Goal: Check status: Check status

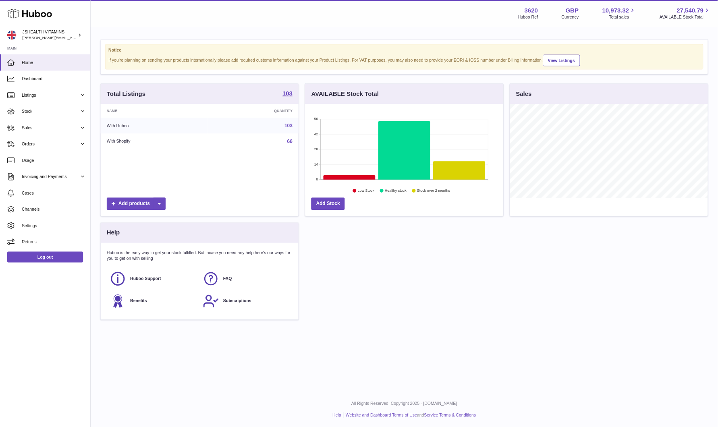
scroll to position [126, 264]
click at [44, 148] on span "Stock" at bounding box center [67, 149] width 77 height 8
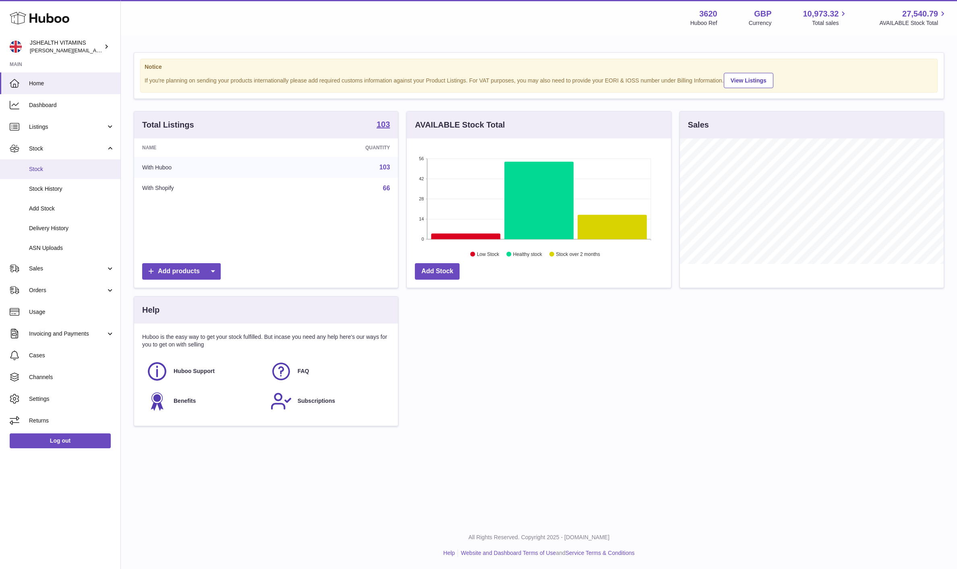
click at [48, 175] on link "Stock" at bounding box center [60, 169] width 120 height 20
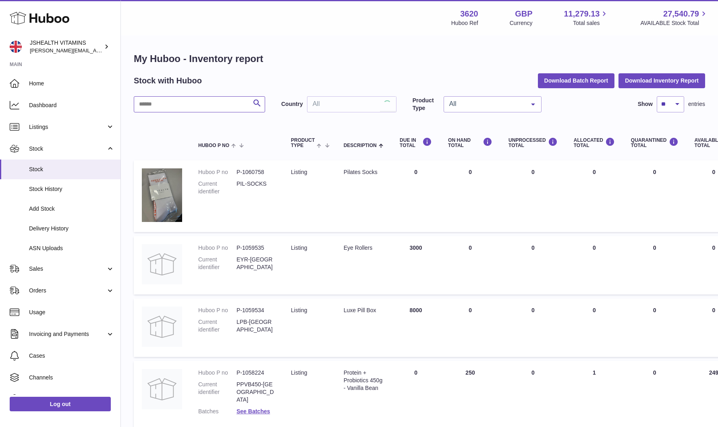
click at [229, 107] on input "text" at bounding box center [199, 104] width 131 height 16
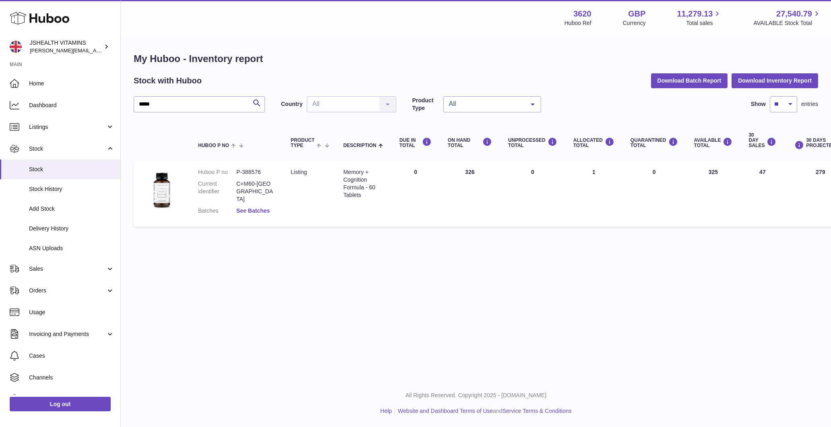
click at [257, 207] on link "See Batches" at bounding box center [252, 210] width 33 height 6
click at [216, 226] on div at bounding box center [415, 213] width 831 height 427
click at [193, 104] on input "*****" at bounding box center [199, 104] width 131 height 16
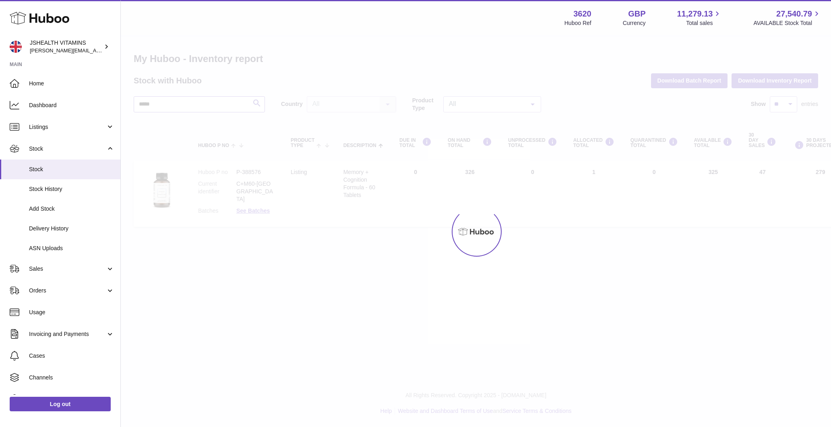
type input "*****"
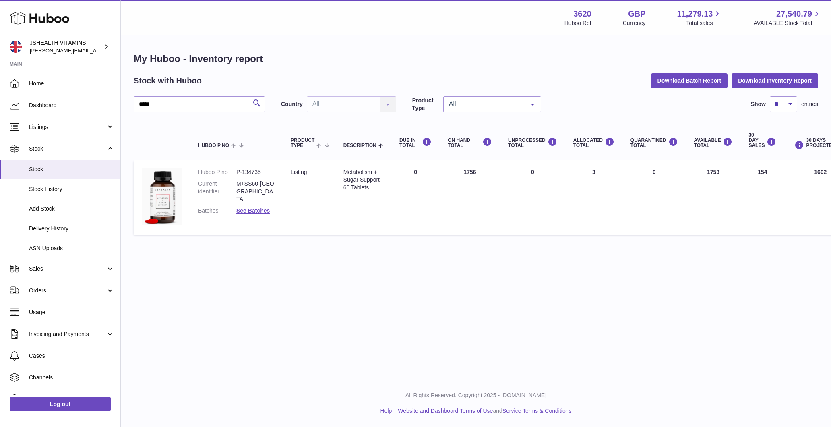
click at [252, 207] on link "See Batches" at bounding box center [252, 210] width 33 height 6
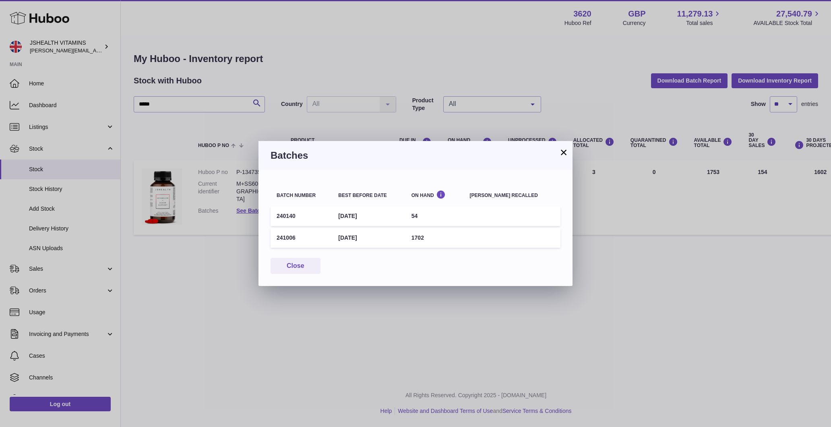
click at [190, 280] on div "× Batches Batch number Best before date On Hand Batch recalled 240140 23rd Nov …" at bounding box center [415, 213] width 831 height 427
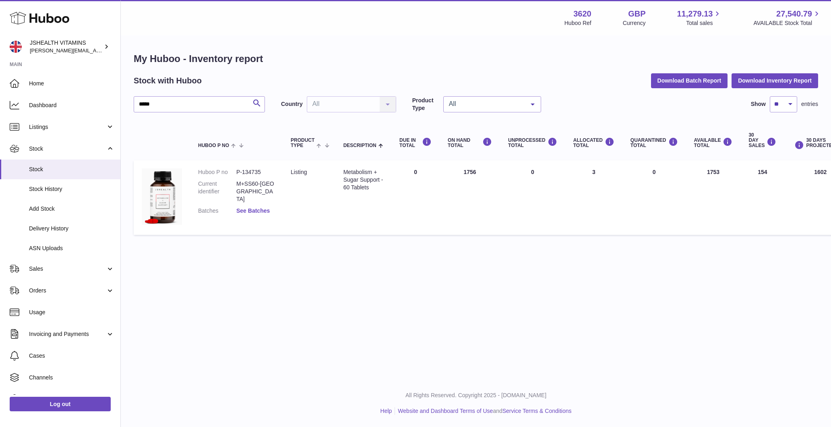
click at [241, 207] on link "See Batches" at bounding box center [252, 210] width 33 height 6
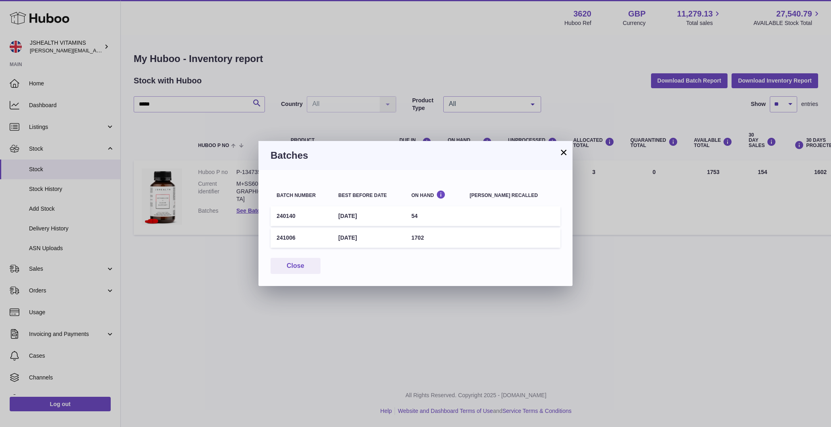
click at [288, 213] on td "240140" at bounding box center [302, 216] width 62 height 20
click at [197, 269] on div "× Batches Batch number Best before date On Hand Batch recalled 240140 23rd Nov …" at bounding box center [415, 213] width 831 height 427
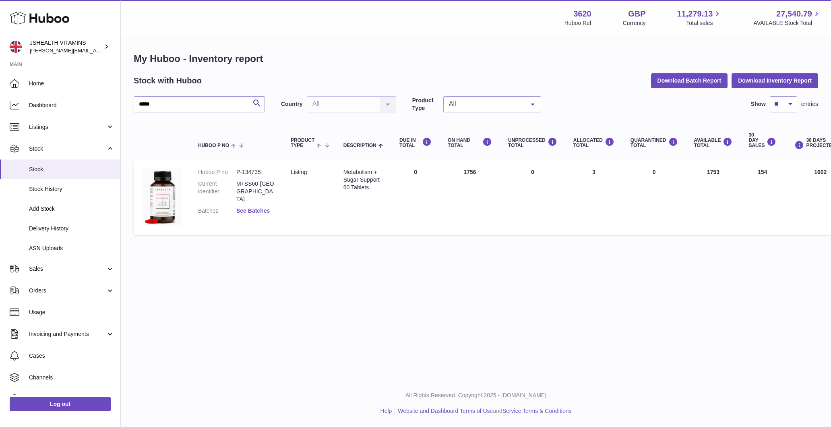
click at [254, 207] on link "See Batches" at bounding box center [252, 210] width 33 height 6
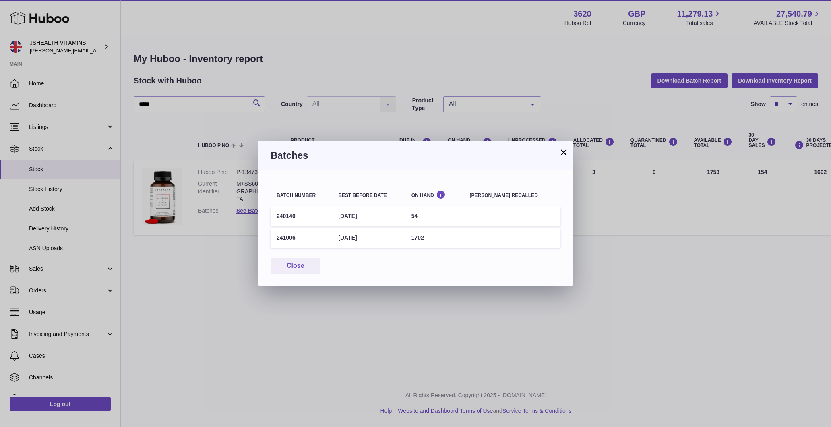
click at [273, 334] on div "× Batches Batch number Best before date On Hand Batch recalled 240140 23rd Nov …" at bounding box center [415, 213] width 831 height 427
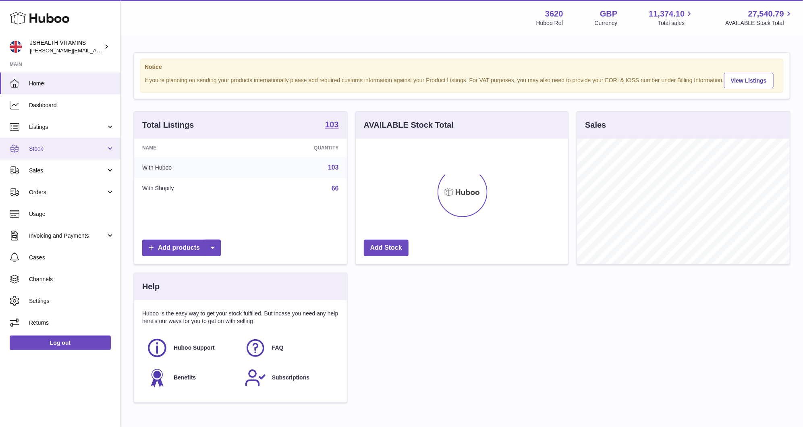
click at [31, 151] on span "Stock" at bounding box center [67, 149] width 77 height 8
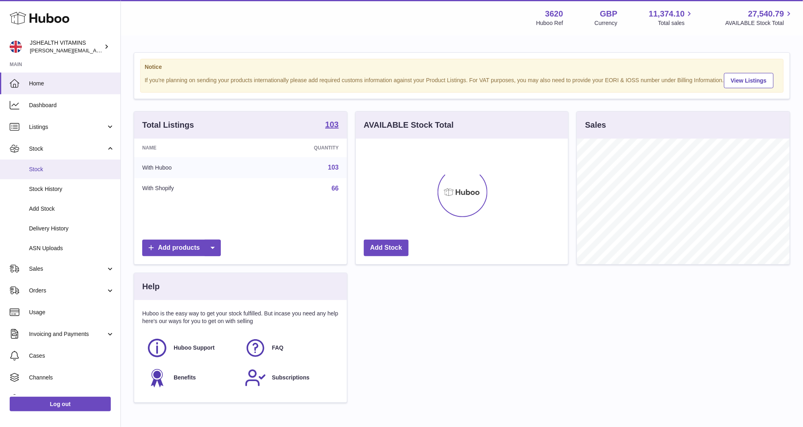
click at [32, 164] on link "Stock" at bounding box center [60, 169] width 120 height 20
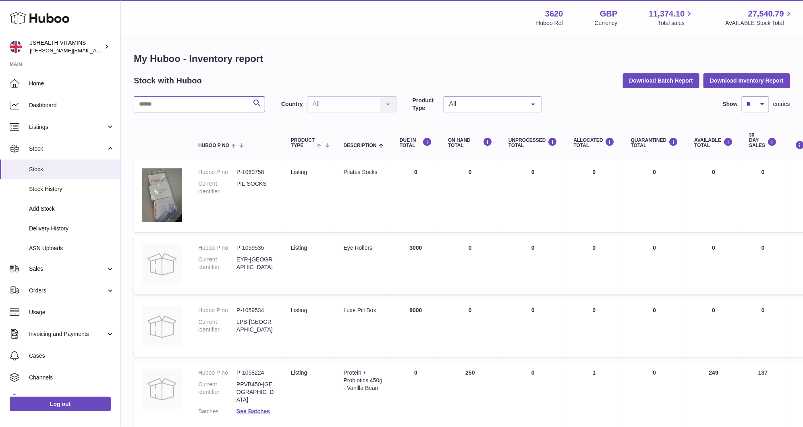
click at [198, 111] on input "text" at bounding box center [199, 104] width 131 height 16
type input "****"
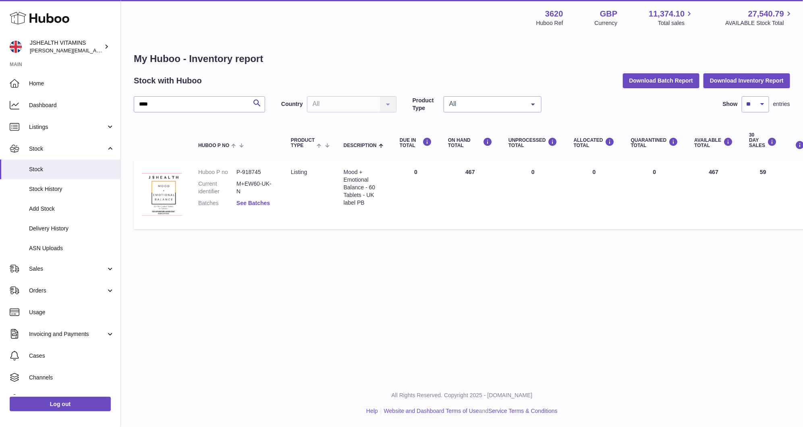
click at [254, 202] on link "See Batches" at bounding box center [252, 203] width 33 height 6
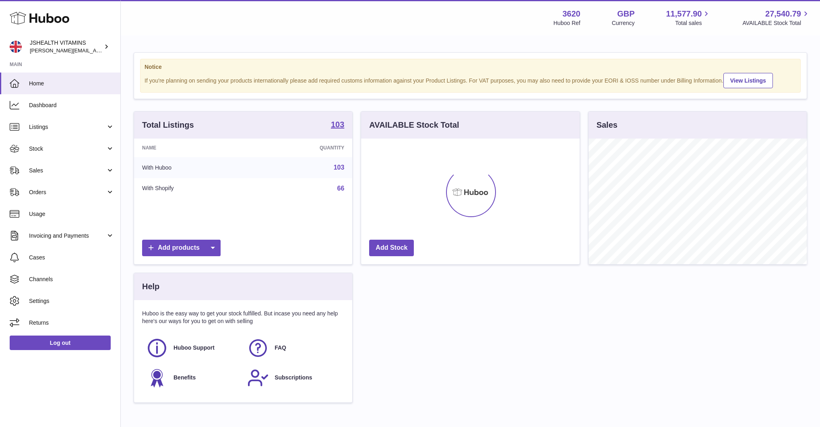
scroll to position [126, 219]
click at [40, 149] on span "Stock" at bounding box center [67, 149] width 77 height 8
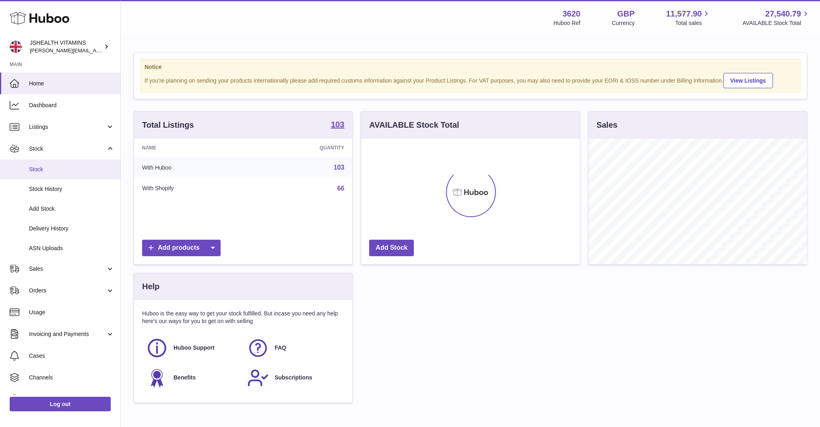
click at [41, 167] on span "Stock" at bounding box center [71, 169] width 85 height 8
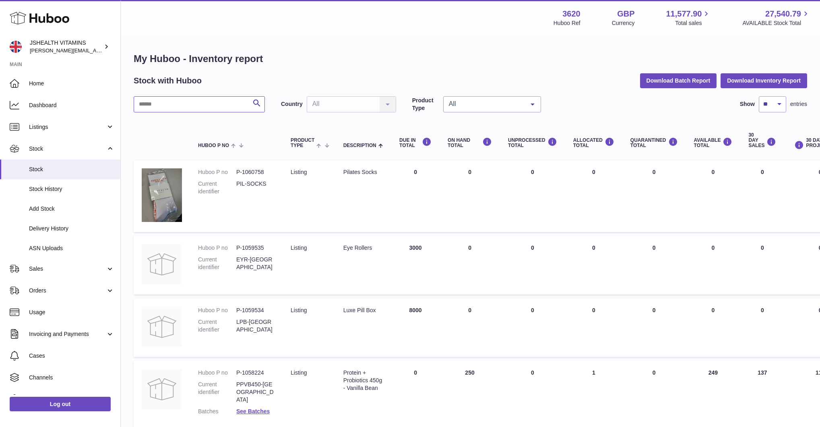
click at [170, 107] on input "text" at bounding box center [199, 104] width 131 height 16
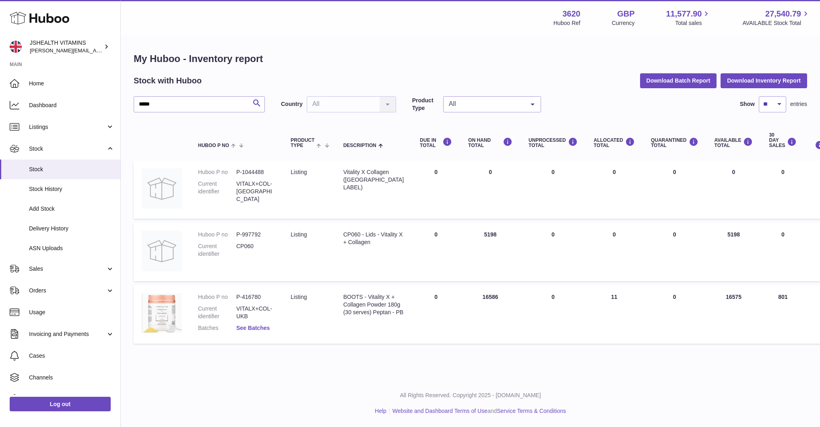
click at [258, 327] on link "See Batches" at bounding box center [252, 328] width 33 height 6
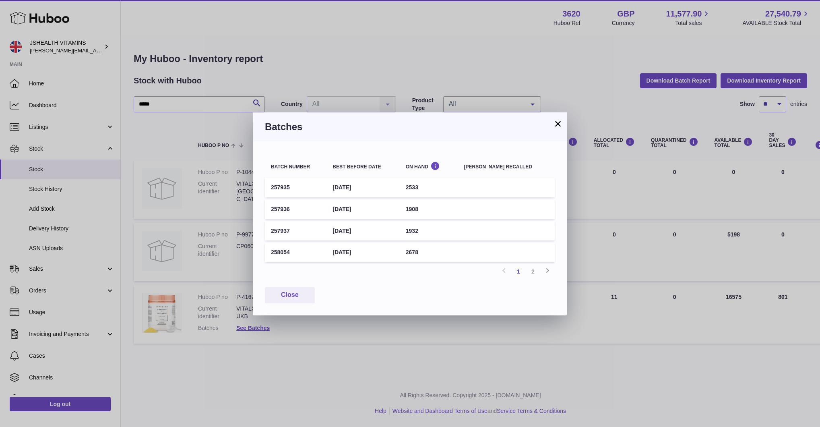
click at [367, 186] on td "[DATE]" at bounding box center [363, 188] width 73 height 20
copy tr "[DATE]"
click at [492, 39] on div "× Batches Batch number Best before date On Hand [PERSON_NAME] recalled 257935 […" at bounding box center [410, 213] width 820 height 427
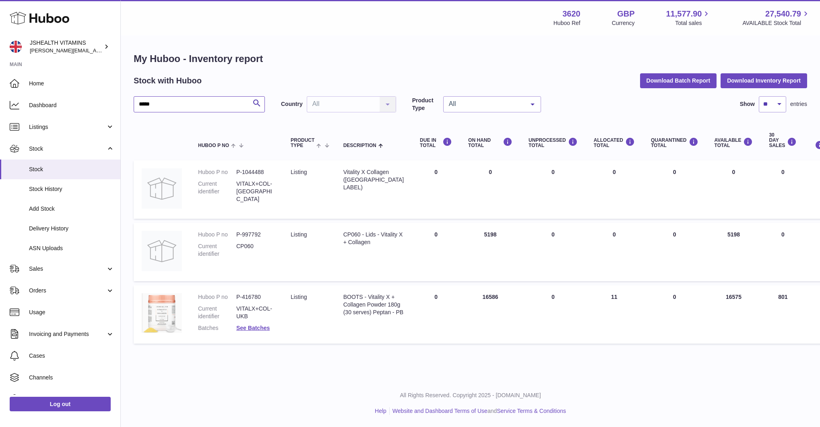
click at [192, 102] on input "*****" at bounding box center [199, 104] width 131 height 16
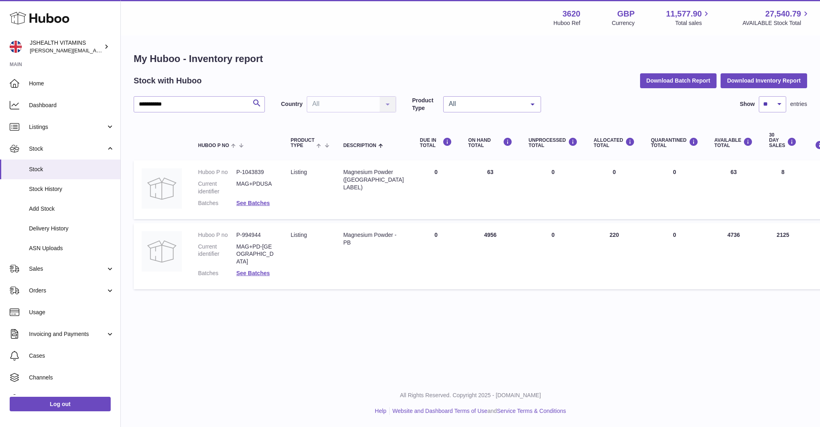
click at [263, 269] on dl "Huboo P no P-994944 Current identifier MAG+PD-UK Batches See Batches" at bounding box center [236, 256] width 77 height 50
click at [262, 270] on link "See Batches" at bounding box center [252, 273] width 33 height 6
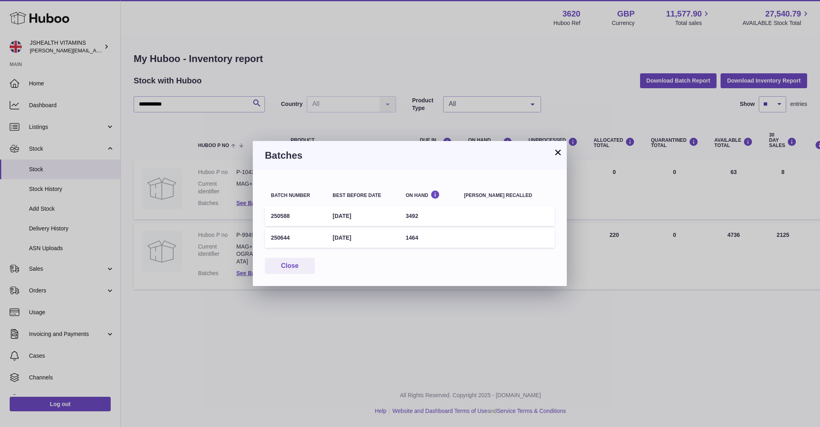
click at [360, 219] on td "[DATE]" at bounding box center [363, 216] width 73 height 20
copy tr "[DATE]"
click at [298, 101] on div "× Batches Batch number Best before date On Hand [PERSON_NAME] recalled 250588 […" at bounding box center [410, 213] width 820 height 427
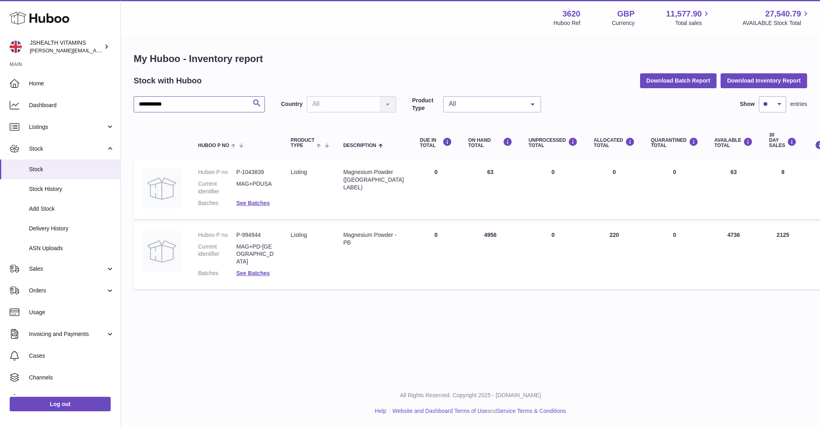
click at [191, 103] on input "**********" at bounding box center [199, 104] width 131 height 16
type input "*"
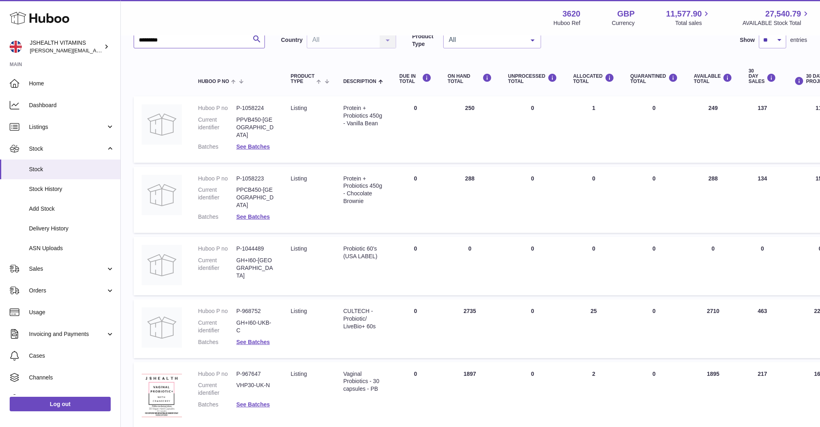
scroll to position [65, 0]
click at [254, 337] on link "See Batches" at bounding box center [252, 340] width 33 height 6
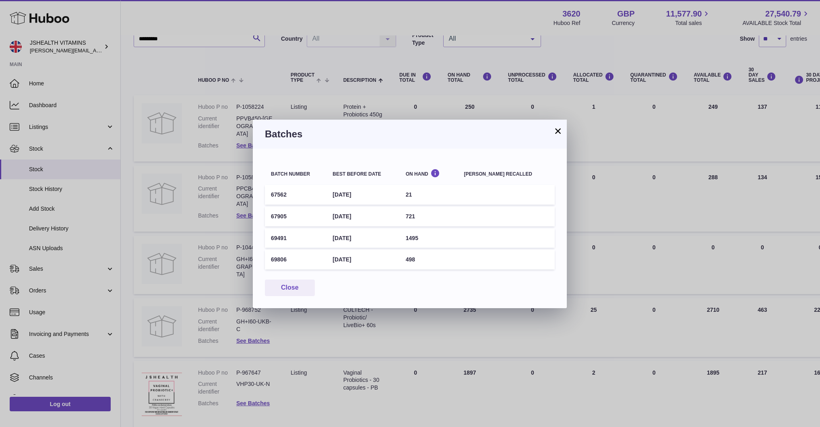
click at [348, 190] on td "[DATE]" at bounding box center [363, 195] width 73 height 20
click at [366, 254] on td "[DATE]" at bounding box center [363, 260] width 73 height 20
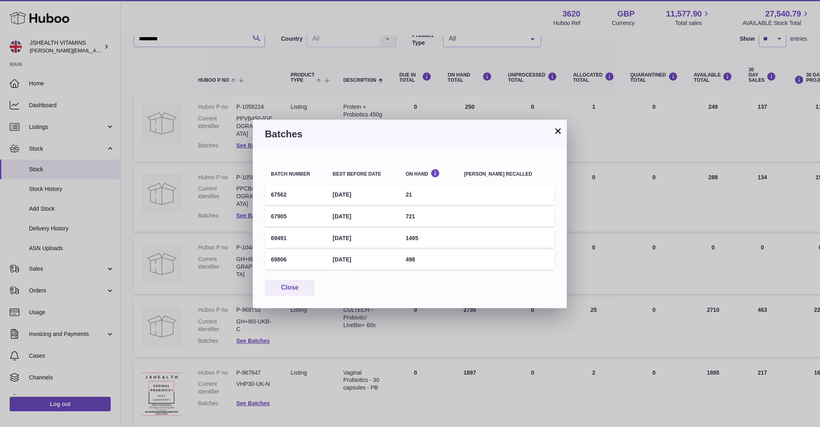
click at [366, 254] on td "[DATE]" at bounding box center [363, 260] width 73 height 20
copy tr "[DATE]"
click at [246, 91] on div "× Batches Batch number Best before date On Hand [PERSON_NAME] recalled 67562 [D…" at bounding box center [410, 213] width 820 height 427
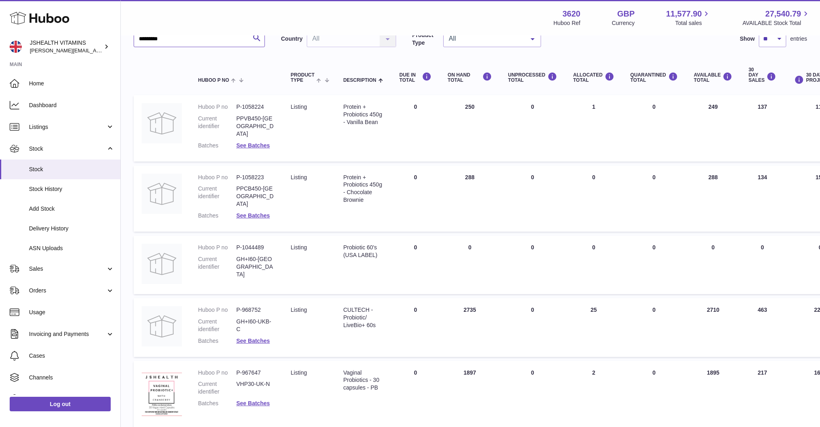
click at [195, 43] on input "*********" at bounding box center [199, 39] width 131 height 16
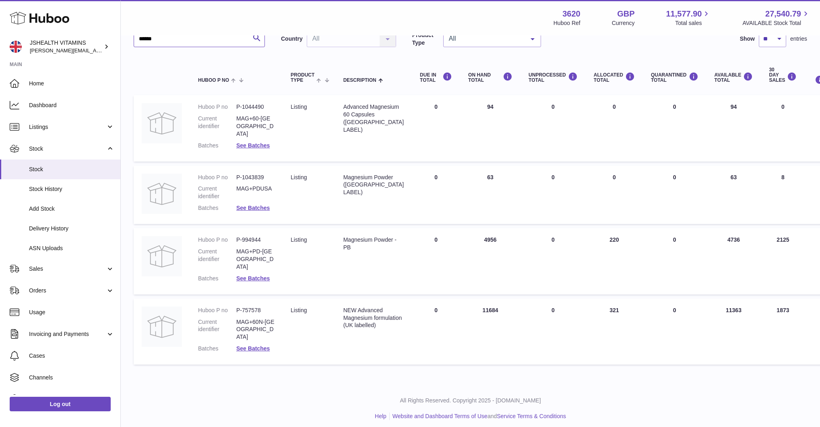
scroll to position [47, 0]
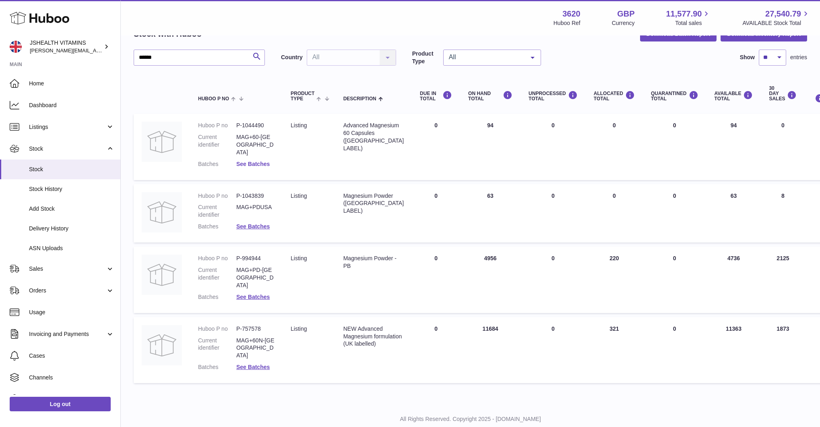
click at [253, 161] on link "See Batches" at bounding box center [252, 164] width 33 height 6
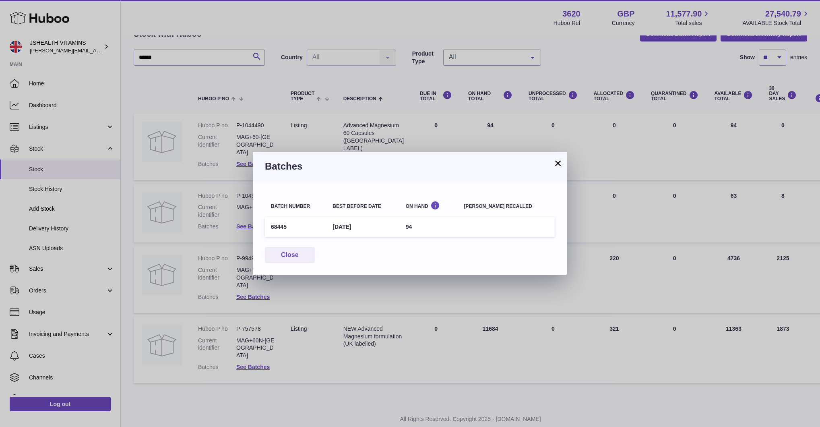
click at [300, 141] on div "× Batches Batch number Best before date On Hand [PERSON_NAME] recalled 68445 [D…" at bounding box center [410, 213] width 820 height 427
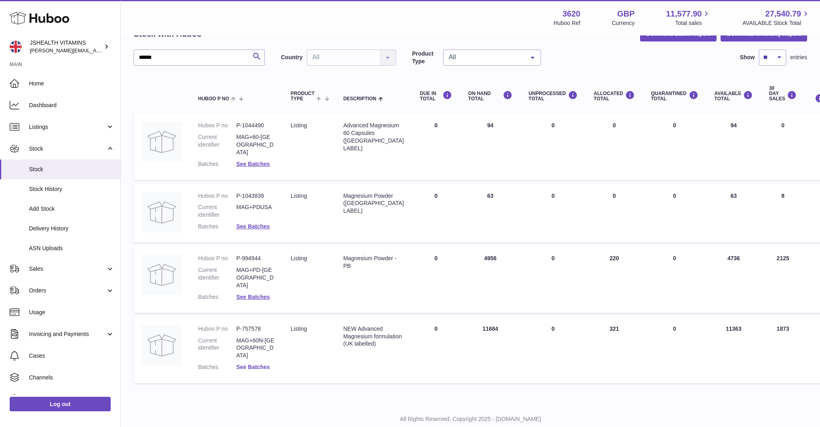
click at [251, 364] on link "See Batches" at bounding box center [252, 367] width 33 height 6
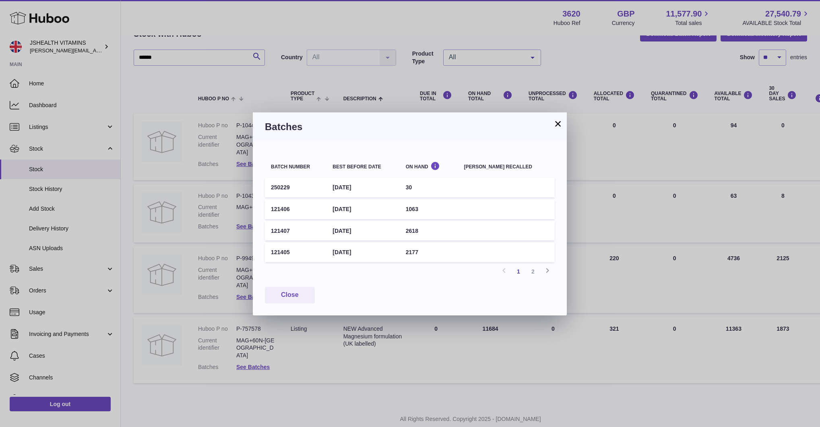
click at [356, 187] on td "[DATE]" at bounding box center [363, 188] width 73 height 20
copy tr "[DATE]"
click at [216, 114] on div "× Batches Batch number Best before date On Hand [PERSON_NAME] recalled 250229 […" at bounding box center [410, 213] width 820 height 427
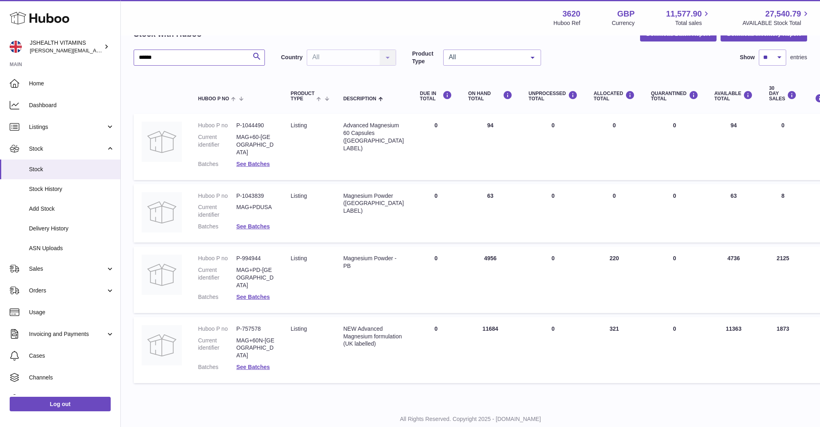
click at [174, 56] on input "******" at bounding box center [199, 58] width 131 height 16
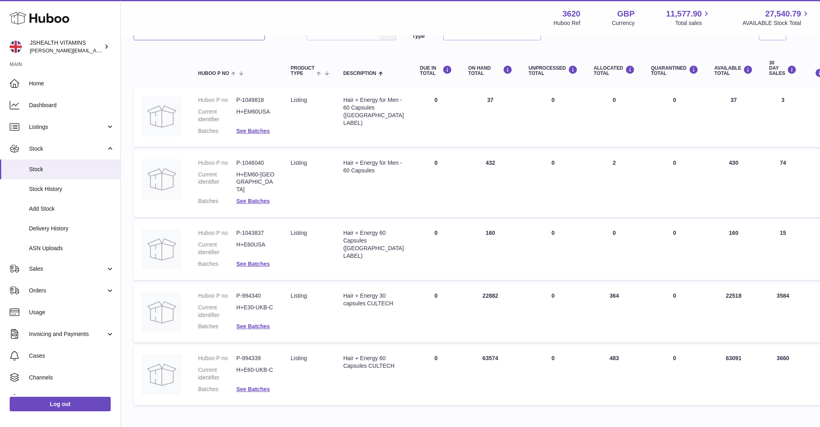
scroll to position [74, 0]
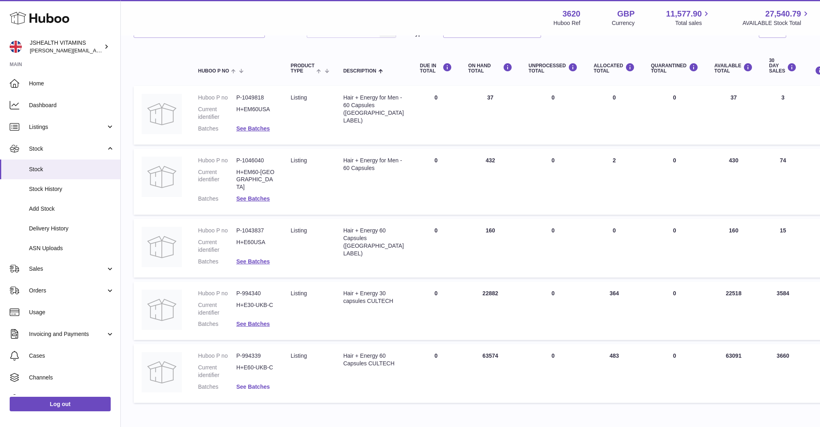
click at [250, 383] on link "See Batches" at bounding box center [252, 386] width 33 height 6
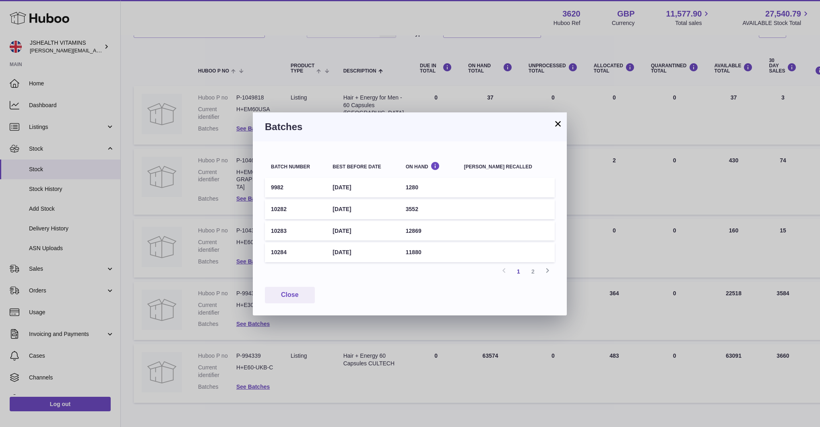
click at [364, 188] on td "[DATE]" at bounding box center [363, 188] width 73 height 20
copy tr "[DATE]"
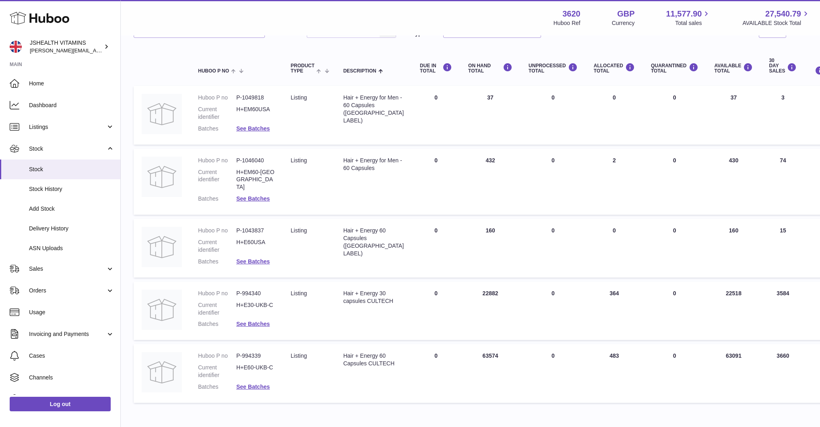
click at [311, 99] on div at bounding box center [410, 213] width 820 height 427
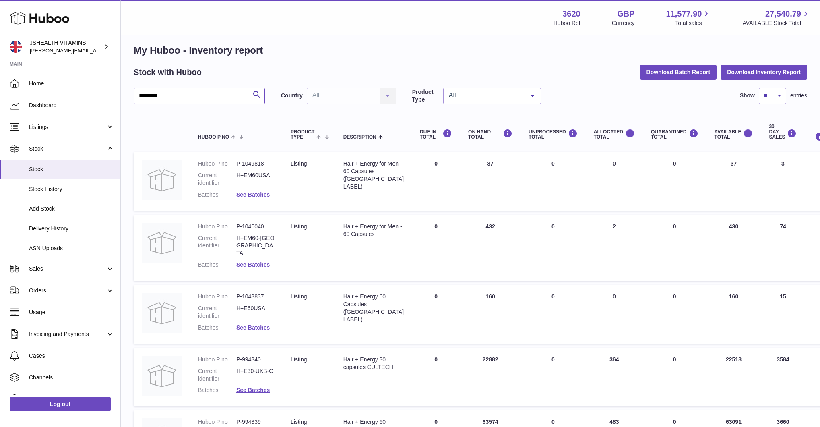
click at [235, 90] on input "*********" at bounding box center [199, 96] width 131 height 16
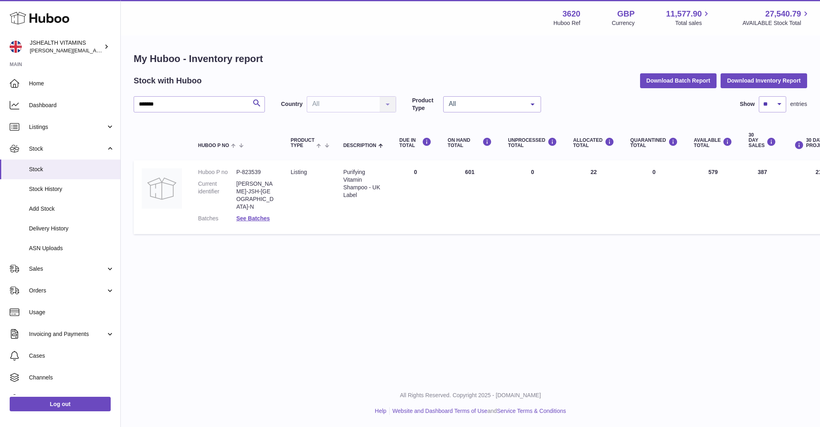
click at [255, 215] on dd "See Batches" at bounding box center [255, 219] width 38 height 8
click at [254, 215] on link "See Batches" at bounding box center [252, 218] width 33 height 6
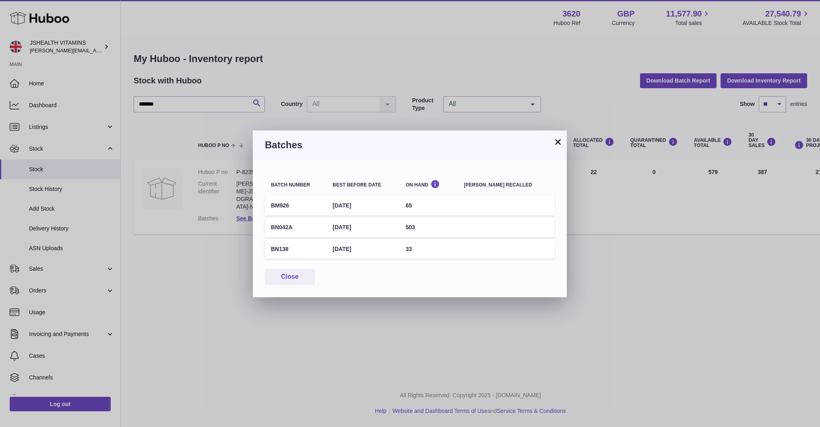
click at [352, 202] on td "[DATE]" at bounding box center [363, 206] width 73 height 20
click at [353, 218] on td "[DATE]" at bounding box center [363, 227] width 73 height 20
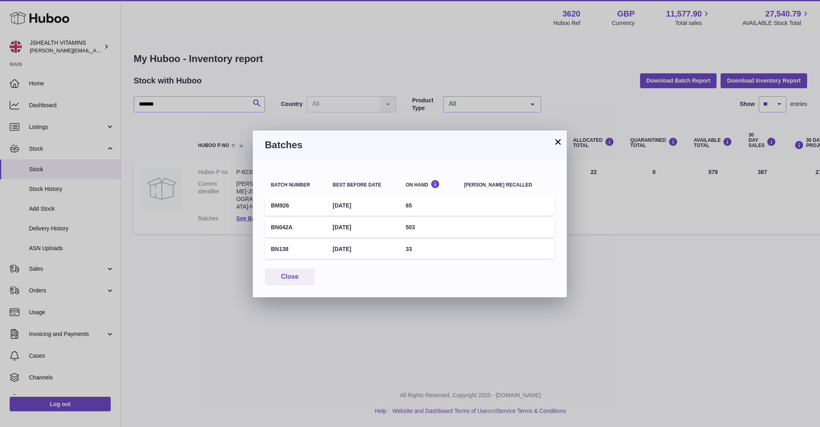
click at [353, 218] on td "[DATE]" at bounding box center [363, 227] width 73 height 20
copy tr "[DATE]"
click at [387, 87] on div "× Batches Batch number Best before date On Hand [PERSON_NAME] recalled BM926 [D…" at bounding box center [410, 213] width 820 height 427
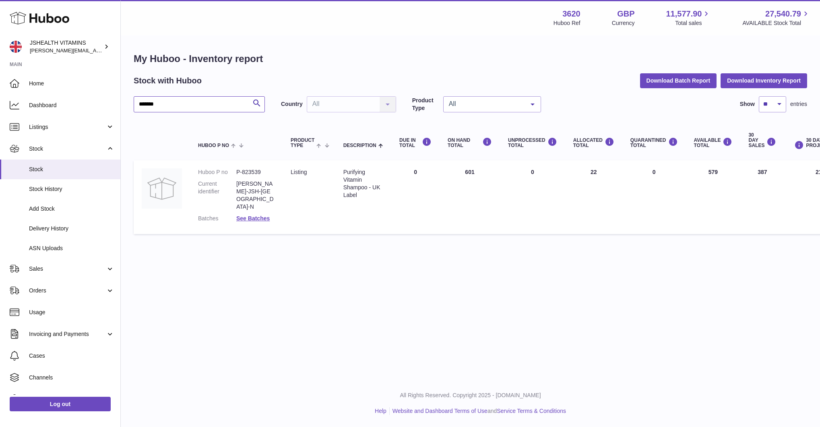
click at [237, 106] on input "*******" at bounding box center [199, 104] width 131 height 16
click at [256, 207] on dl "Huboo P no P-823540 Current identifier [PERSON_NAME]-JSH-UK-N Batches See Batch…" at bounding box center [236, 197] width 77 height 58
click at [256, 215] on link "See Batches" at bounding box center [252, 218] width 33 height 6
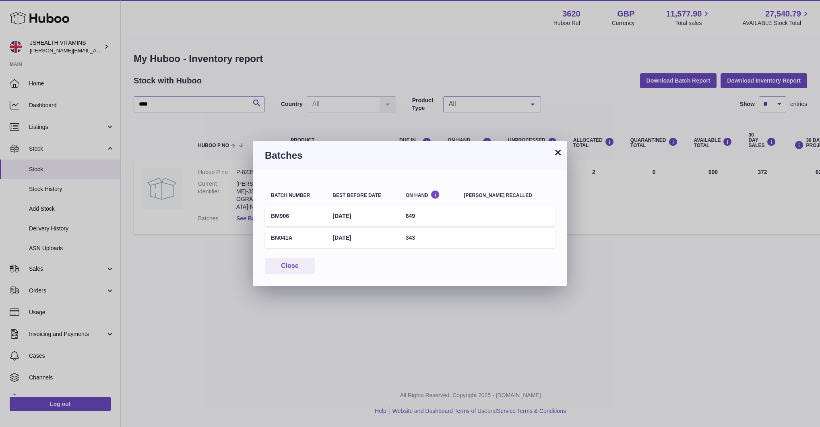
click at [352, 221] on td "[DATE]" at bounding box center [363, 216] width 73 height 20
copy tr "[DATE]"
click at [315, 91] on div "× Batches Batch number Best before date On Hand [PERSON_NAME] recalled BM906 [D…" at bounding box center [410, 213] width 820 height 427
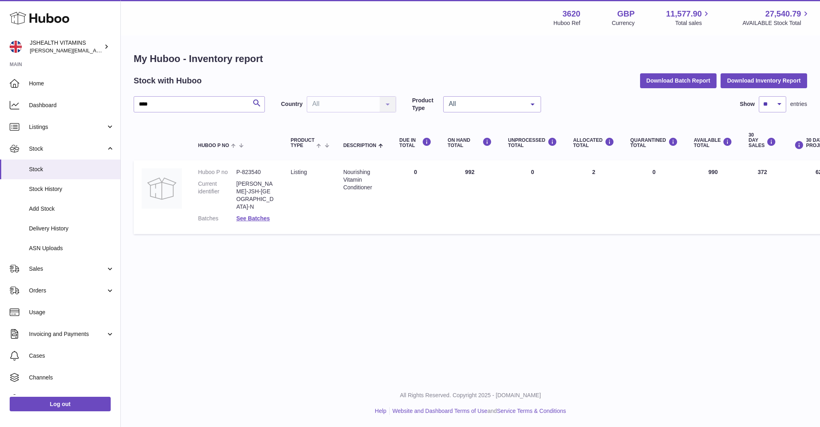
click at [177, 113] on div "**** Search Country All All No elements found. Consider changing the search que…" at bounding box center [471, 167] width 674 height 142
click at [177, 99] on input "****" at bounding box center [199, 104] width 131 height 16
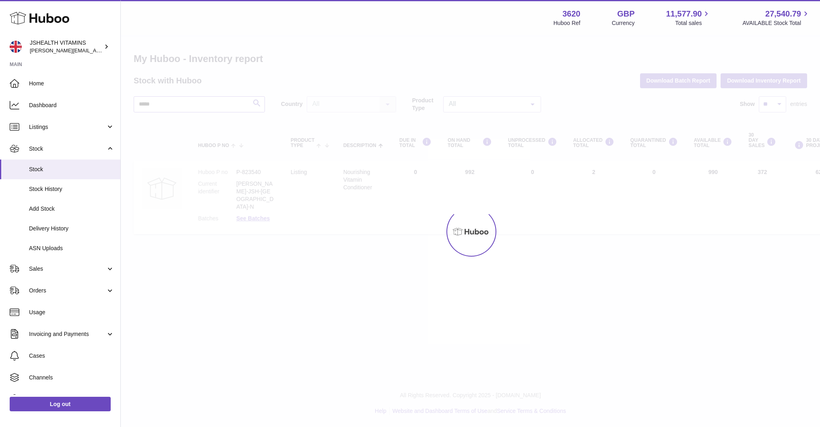
type input "*****"
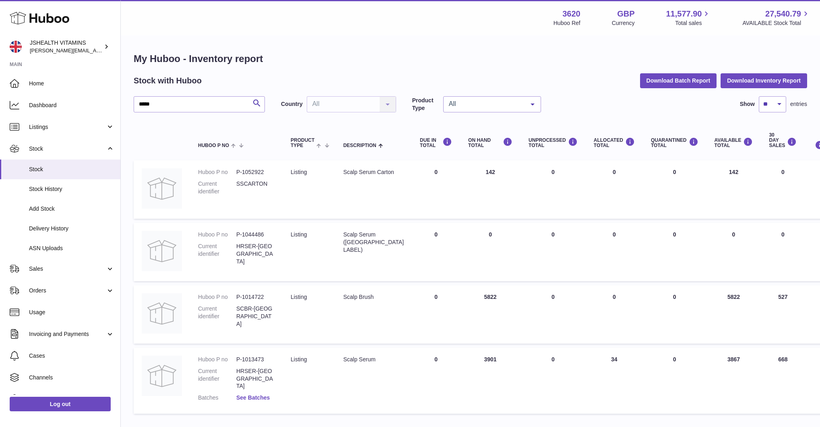
click at [259, 394] on link "See Batches" at bounding box center [252, 397] width 33 height 6
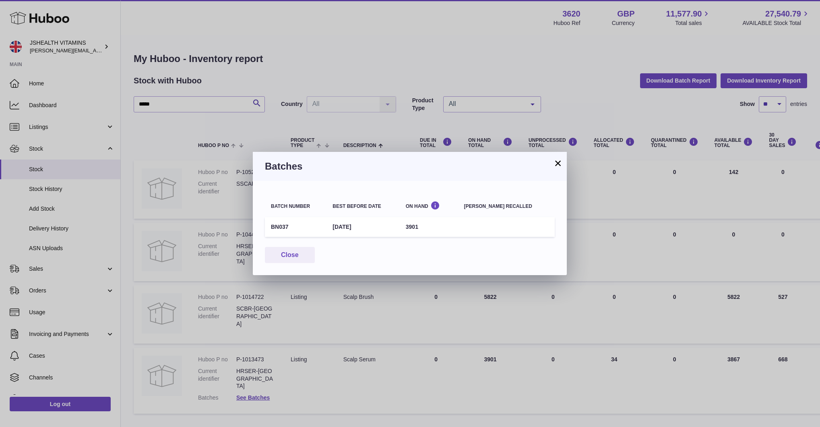
click at [362, 225] on td "[DATE]" at bounding box center [363, 227] width 73 height 20
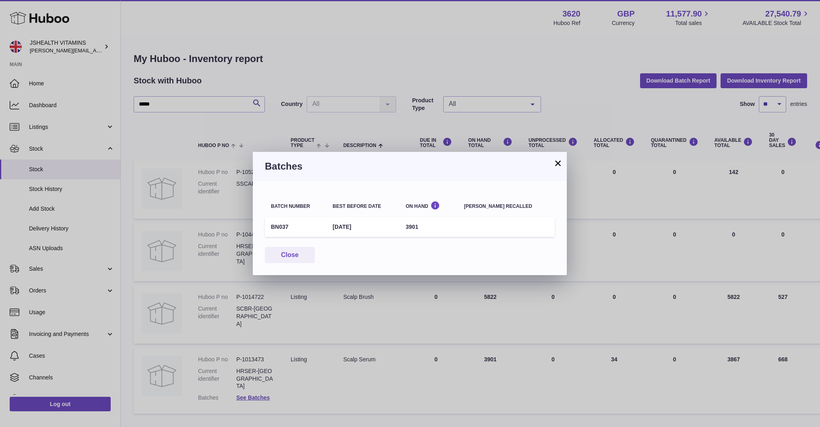
click at [362, 225] on td "[DATE]" at bounding box center [363, 227] width 73 height 20
copy tr "[DATE]"
